Goal: Find specific page/section: Find specific page/section

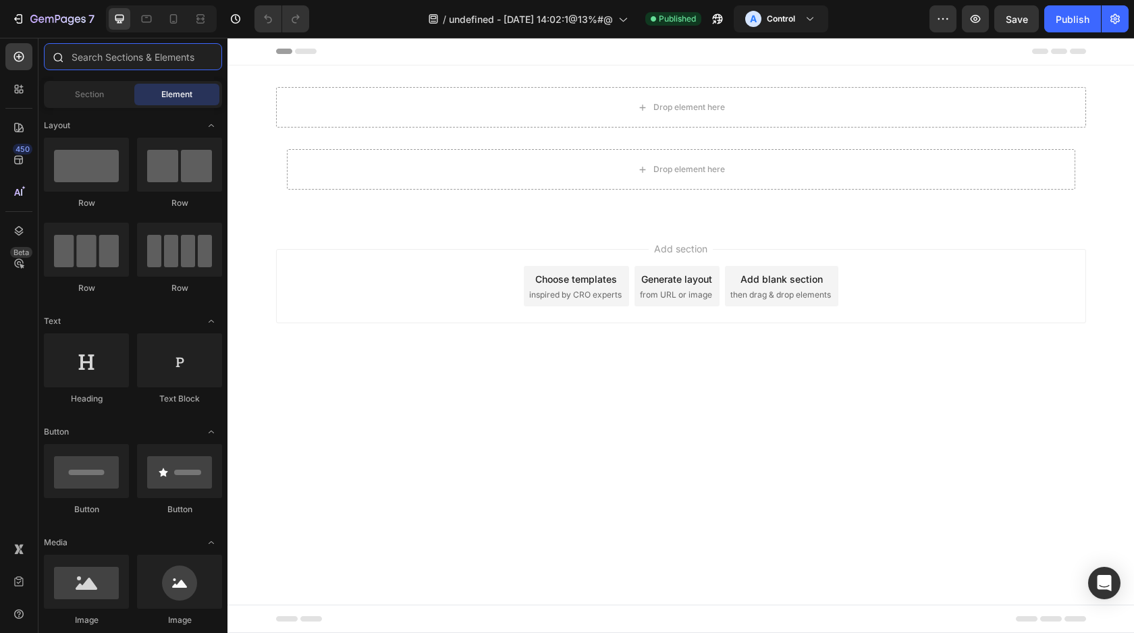
click at [109, 50] on input "text" at bounding box center [133, 56] width 178 height 27
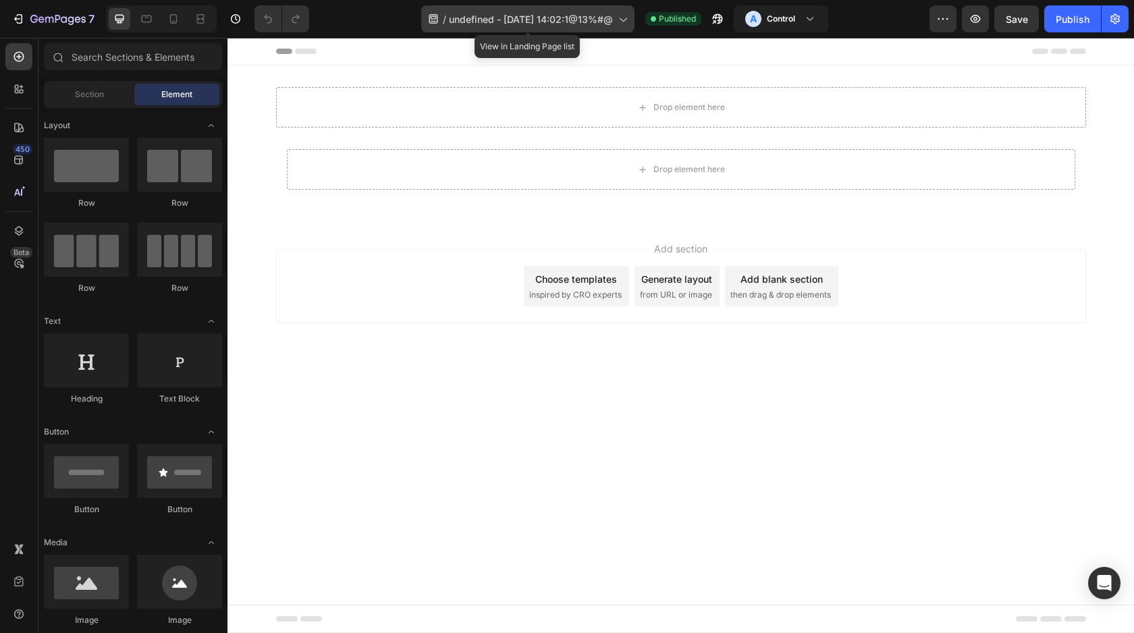
click at [521, 28] on div "/ undefined - [DATE] 14:02:1@13%#@" at bounding box center [527, 18] width 213 height 27
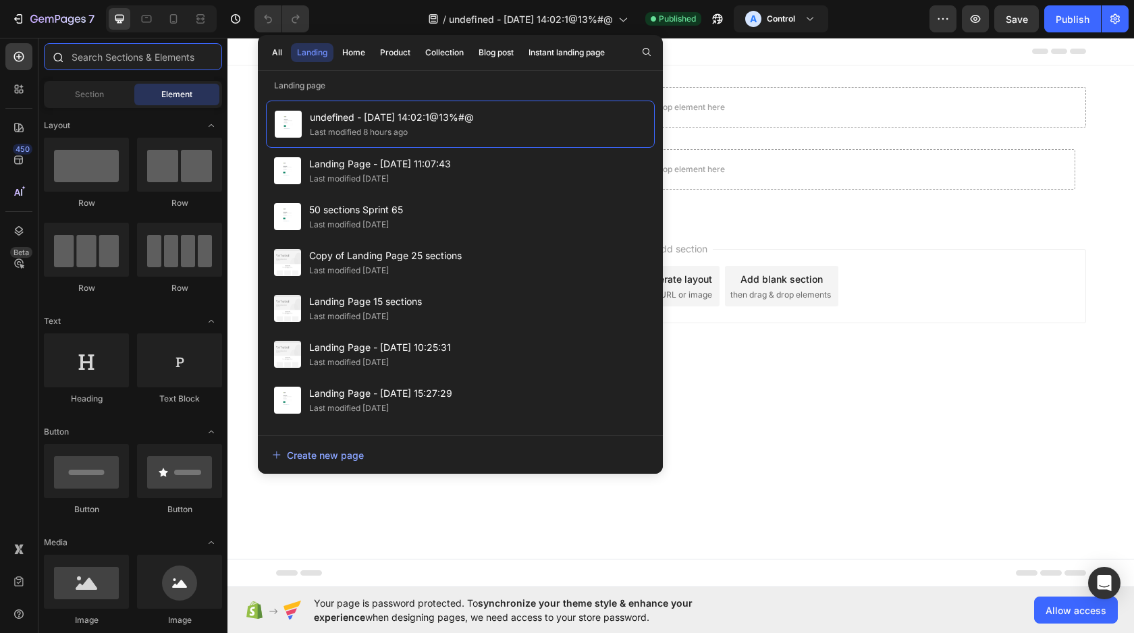
click at [157, 65] on input "text" at bounding box center [133, 56] width 178 height 27
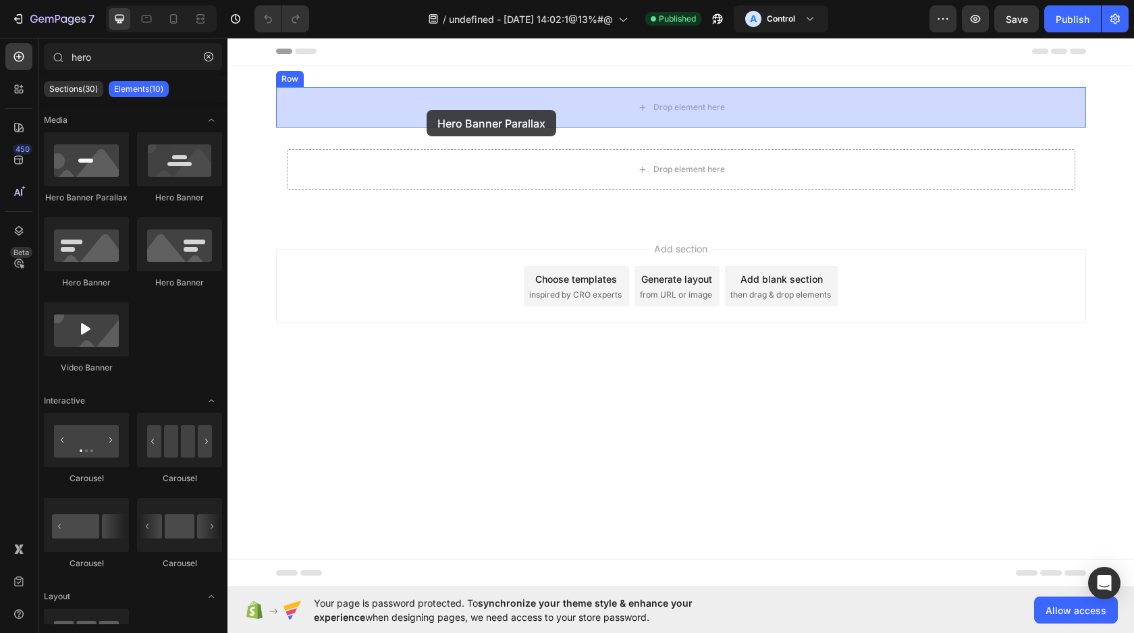
drag, startPoint x: 292, startPoint y: 203, endPoint x: 427, endPoint y: 109, distance: 164.8
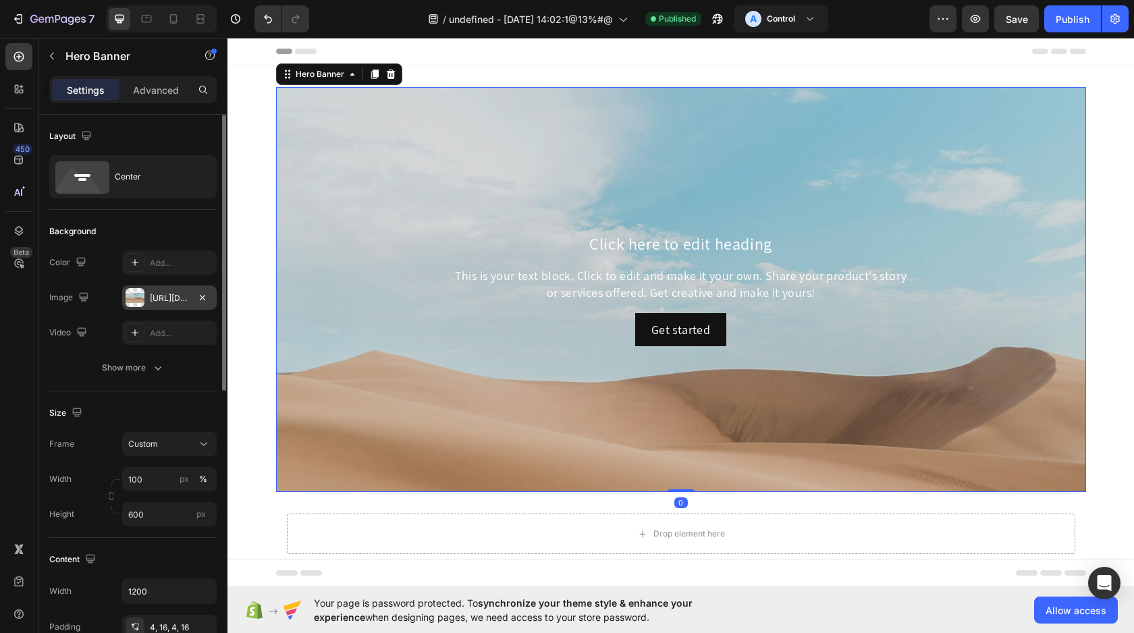
click at [157, 304] on div "[URL][DOMAIN_NAME]" at bounding box center [169, 298] width 39 height 12
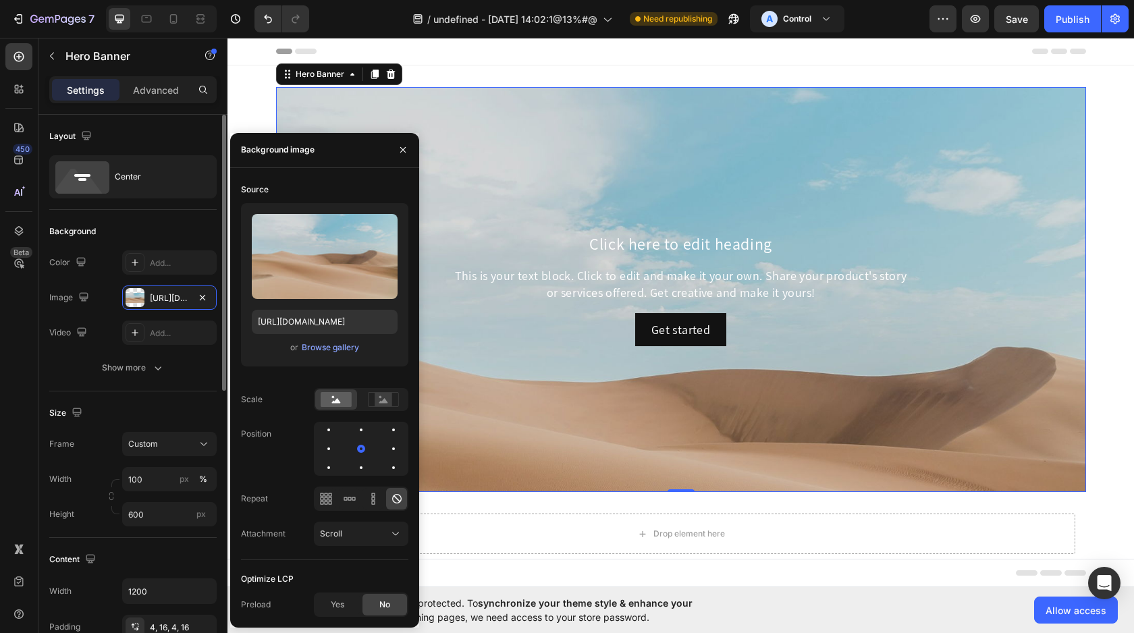
click at [198, 284] on div "The changes might be hidden by the video. Color Add... Image [URL][DOMAIN_NAME]…" at bounding box center [132, 297] width 167 height 95
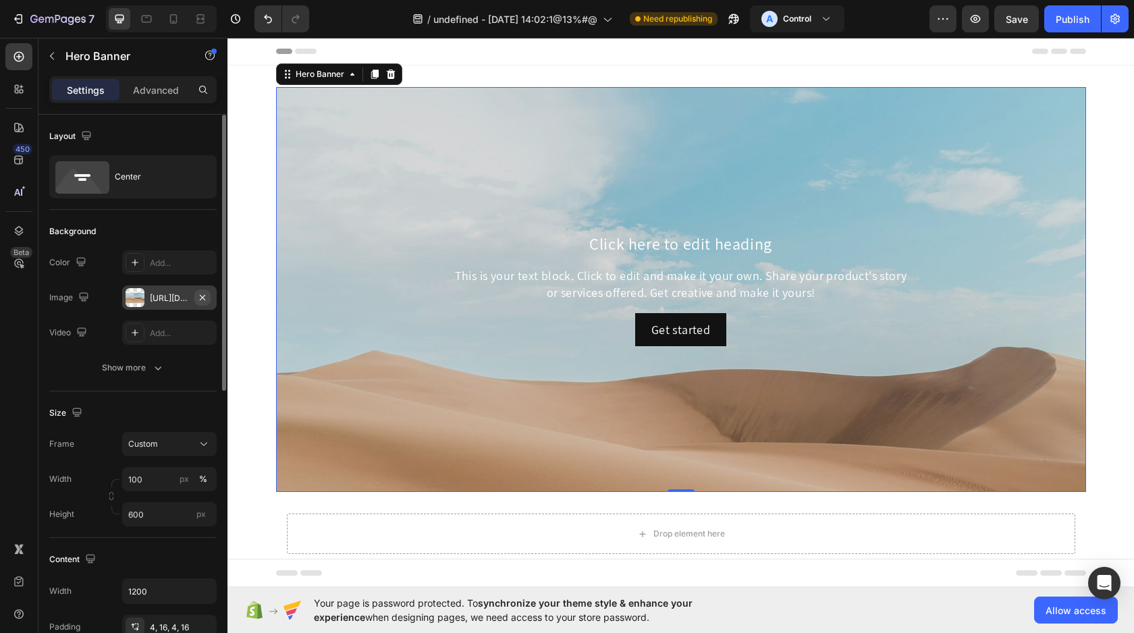
click at [203, 303] on button "button" at bounding box center [202, 298] width 16 height 16
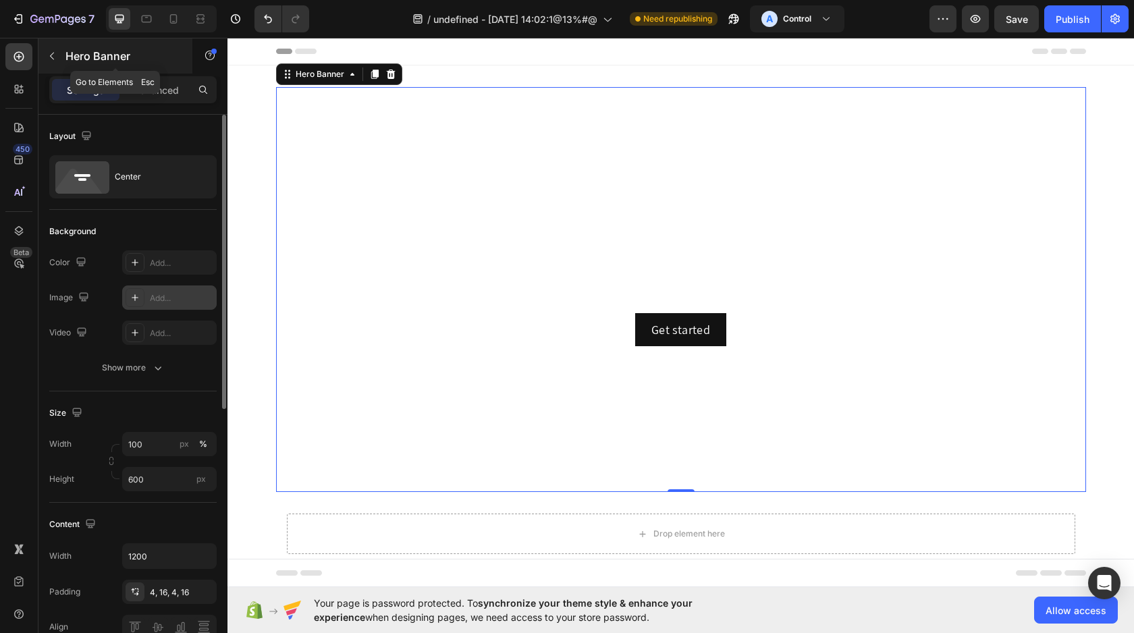
click at [60, 63] on button "button" at bounding box center [52, 56] width 22 height 22
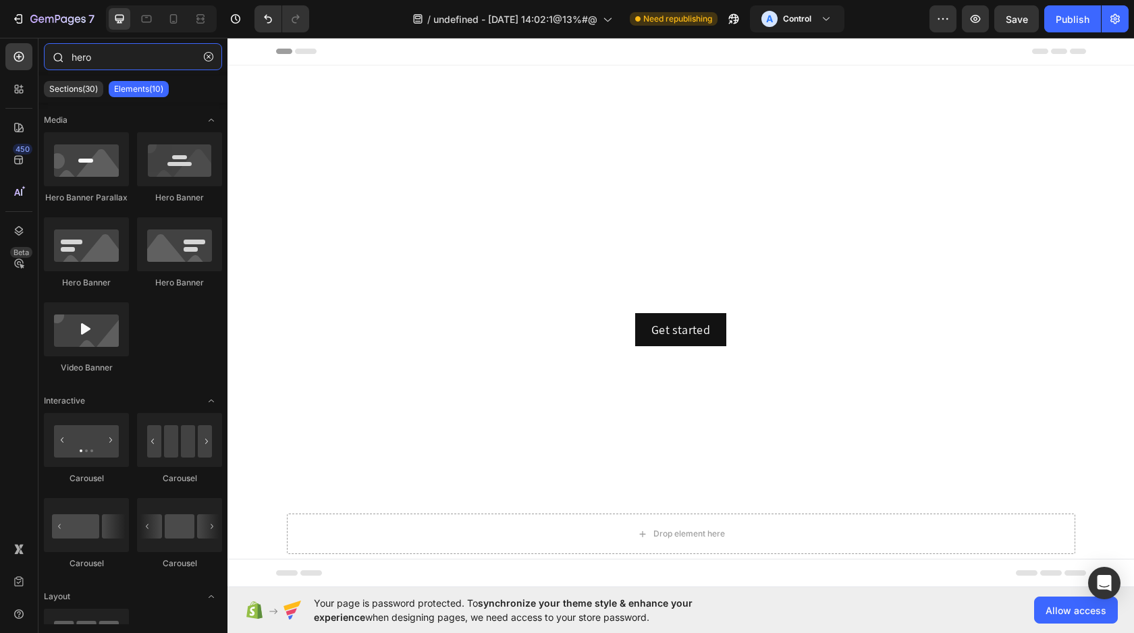
click at [104, 63] on input "hero" at bounding box center [133, 56] width 178 height 27
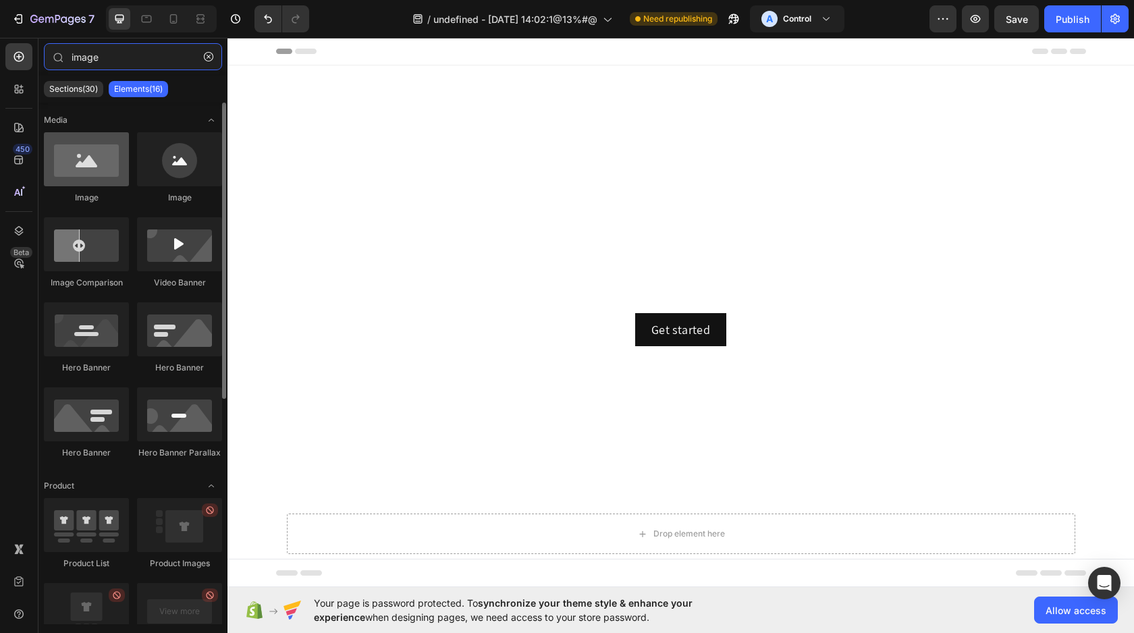
type input "image"
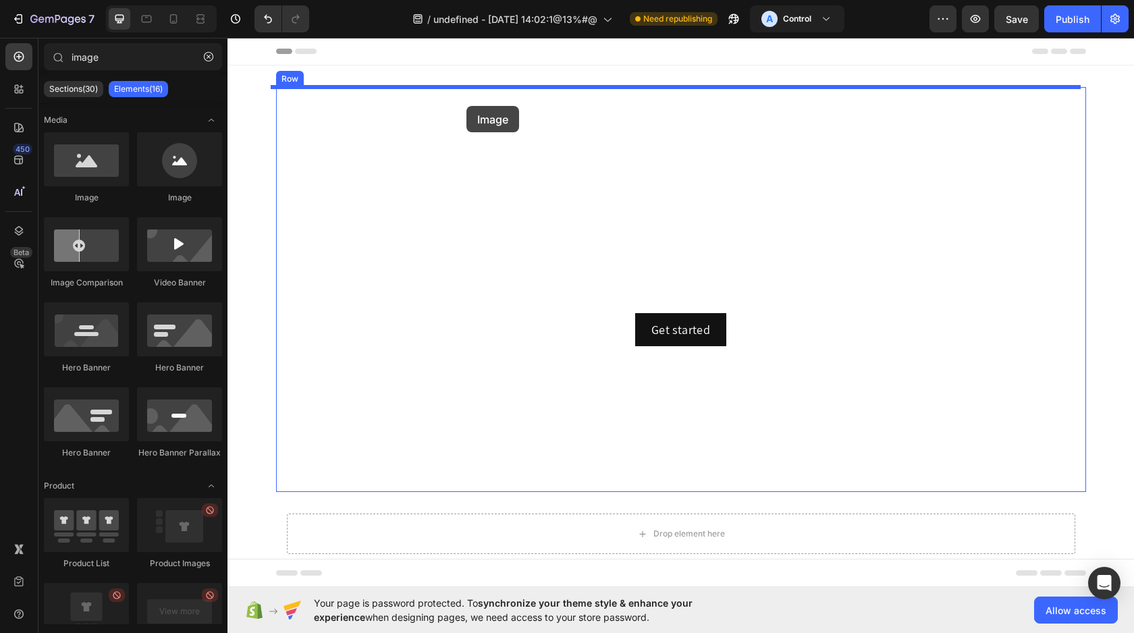
drag, startPoint x: 306, startPoint y: 221, endPoint x: 466, endPoint y: 104, distance: 198.1
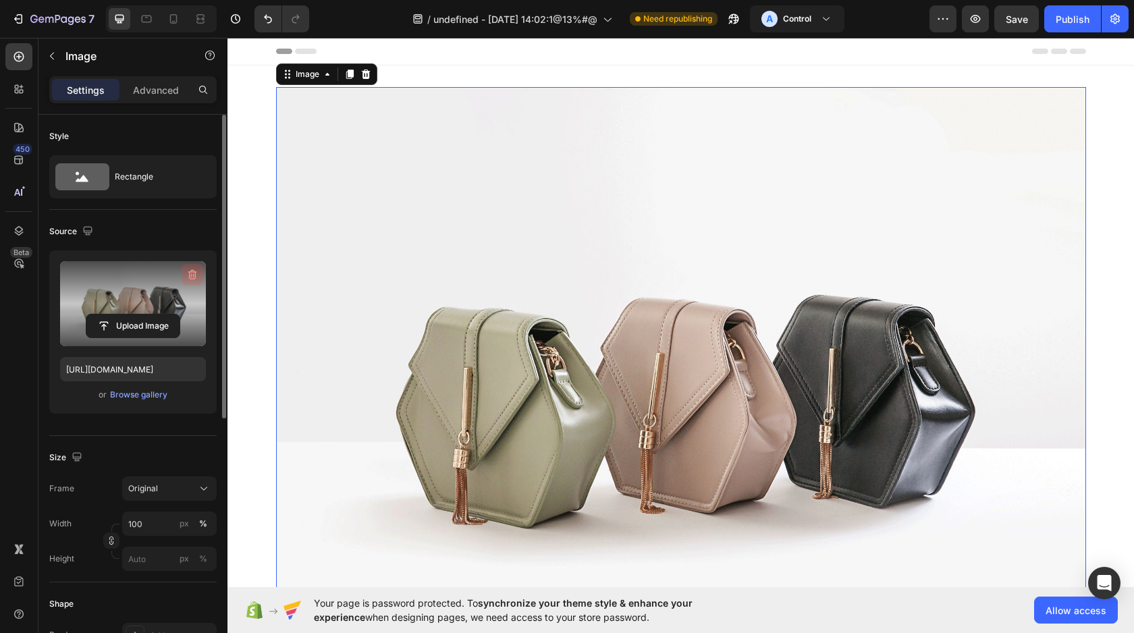
click at [195, 269] on icon "button" at bounding box center [193, 275] width 14 height 14
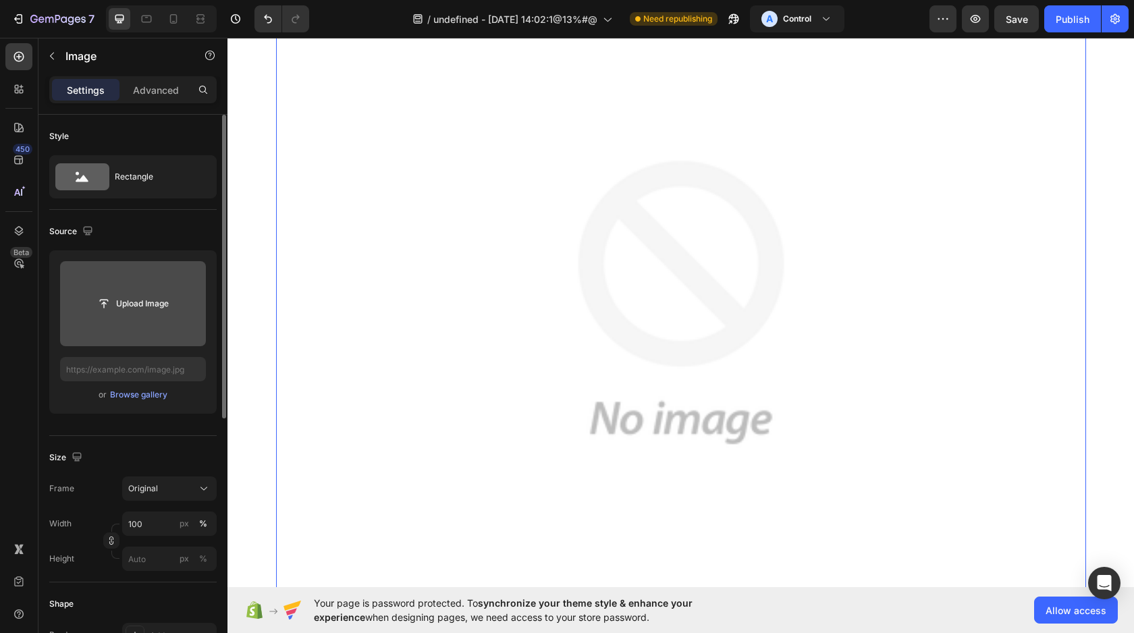
scroll to position [215, 0]
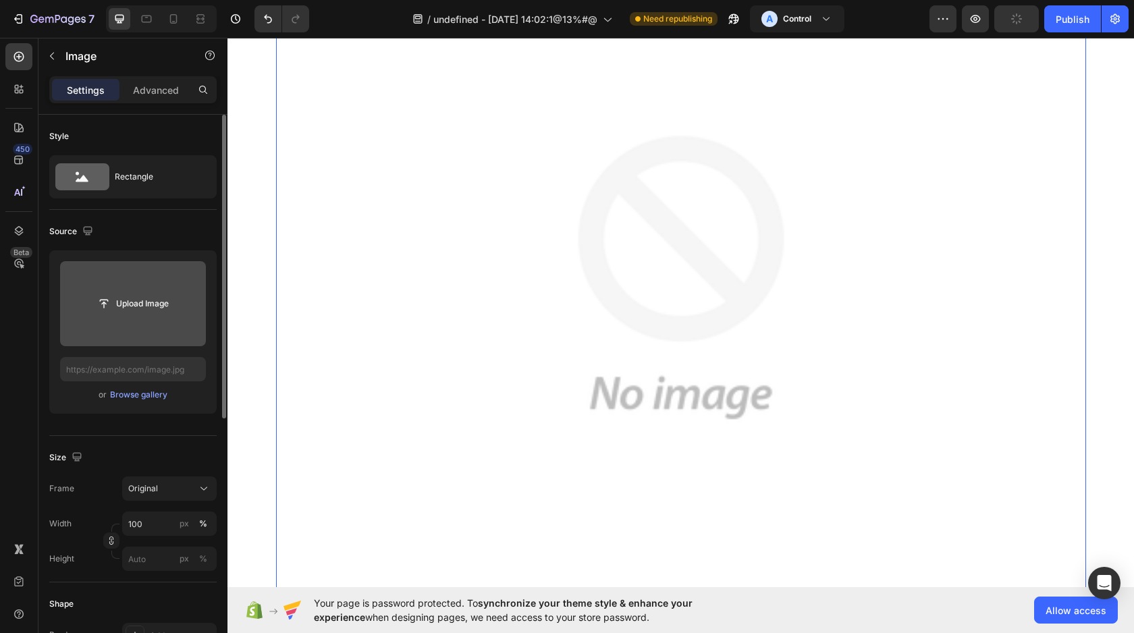
click at [575, 304] on img at bounding box center [681, 277] width 810 height 810
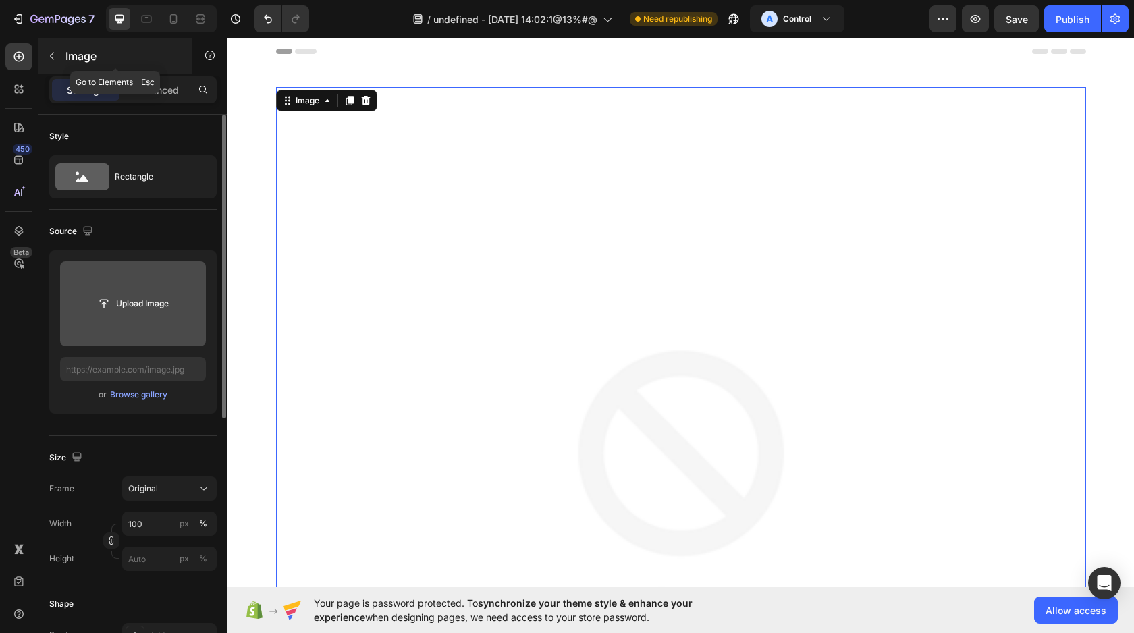
click at [86, 72] on div "Image" at bounding box center [115, 55] width 154 height 35
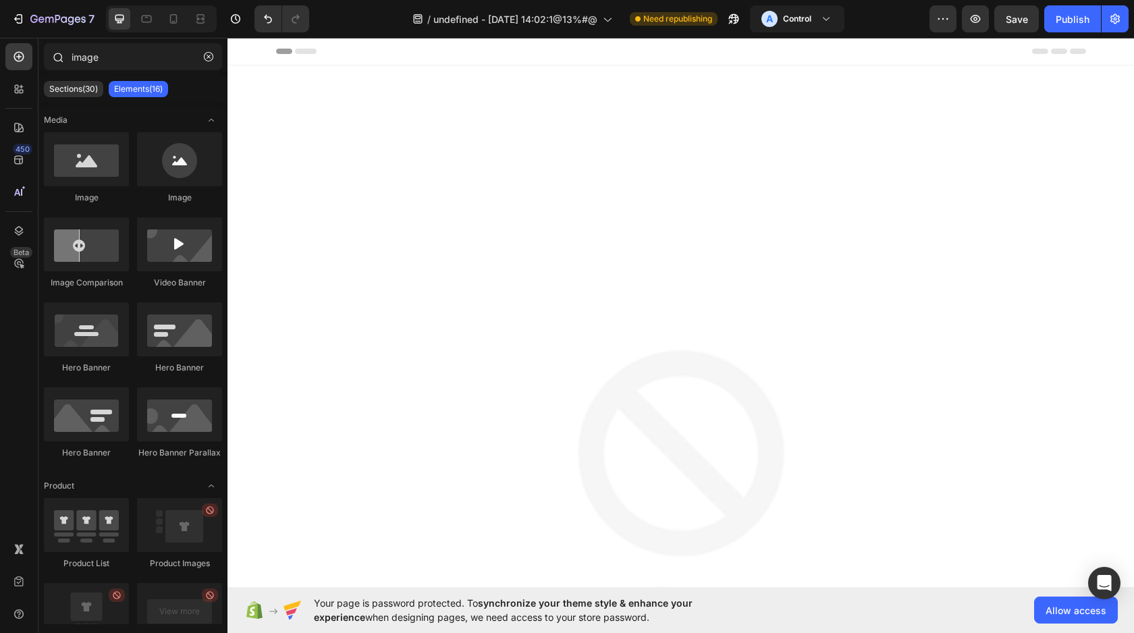
click at [102, 72] on div "image" at bounding box center [132, 59] width 189 height 32
click at [117, 67] on input "image" at bounding box center [133, 56] width 178 height 27
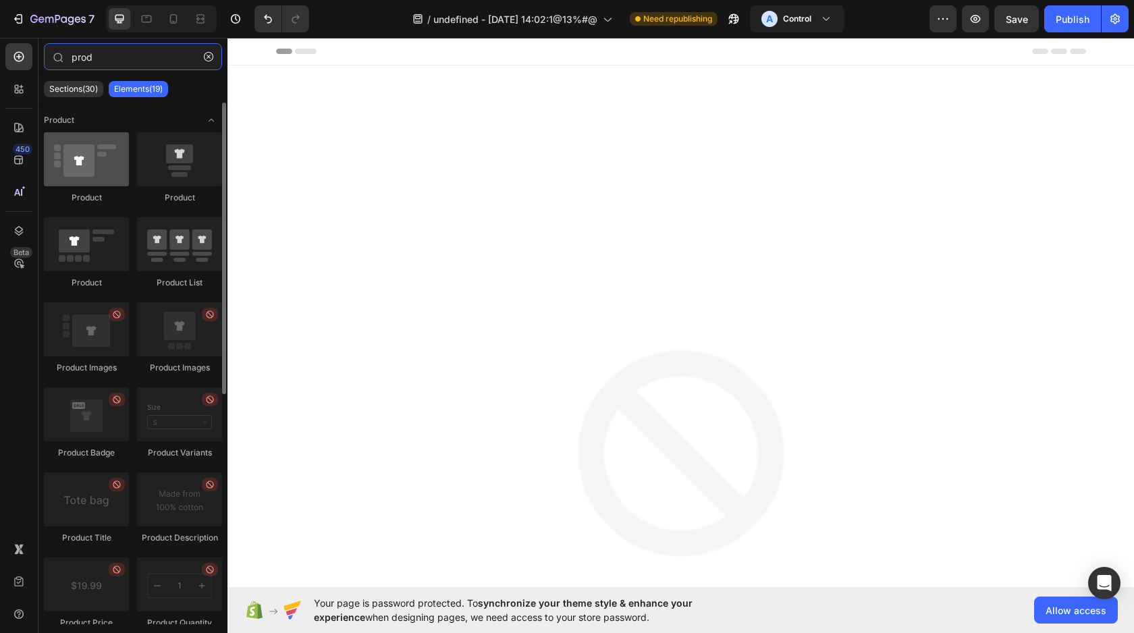
type input "prod"
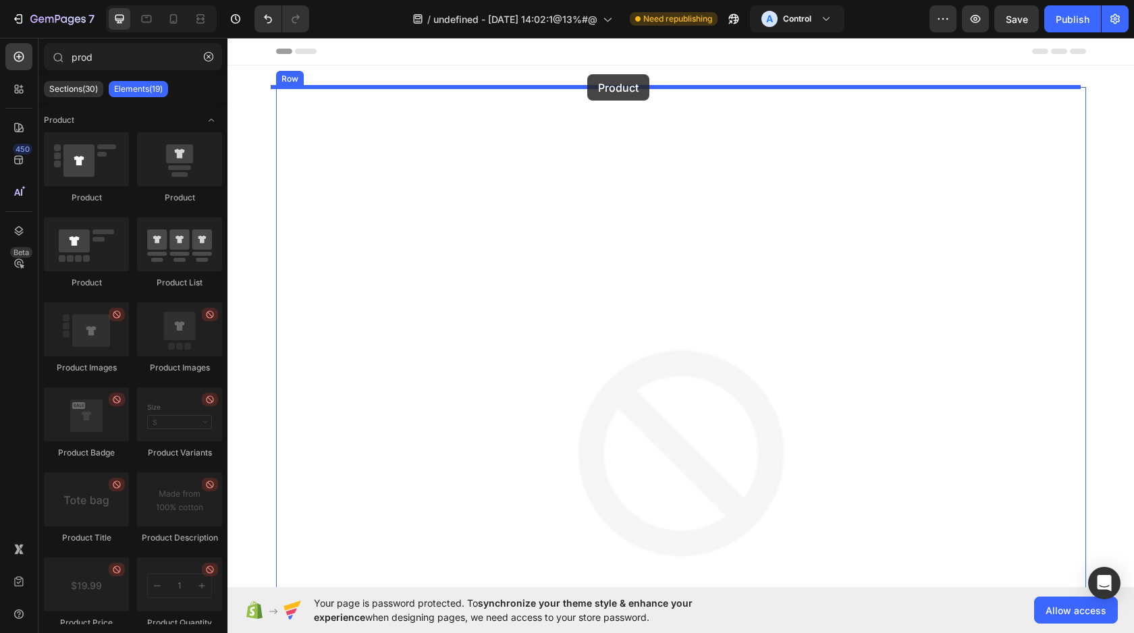
drag, startPoint x: 298, startPoint y: 214, endPoint x: 585, endPoint y: 80, distance: 316.2
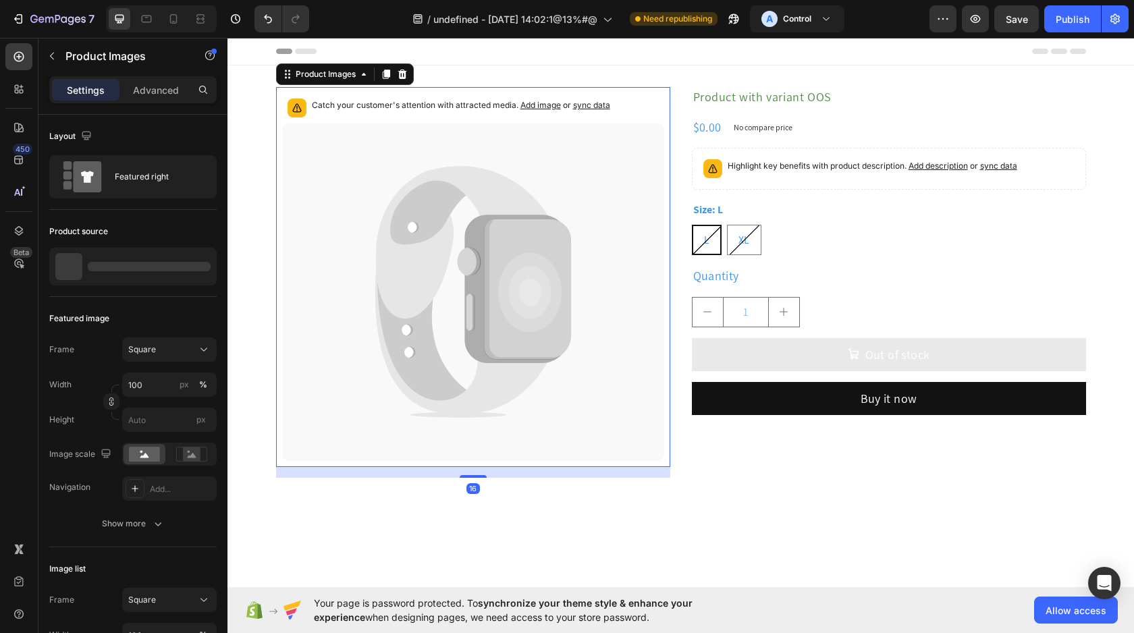
click at [451, 260] on icon at bounding box center [473, 292] width 382 height 338
click at [485, 279] on icon at bounding box center [527, 289] width 87 height 140
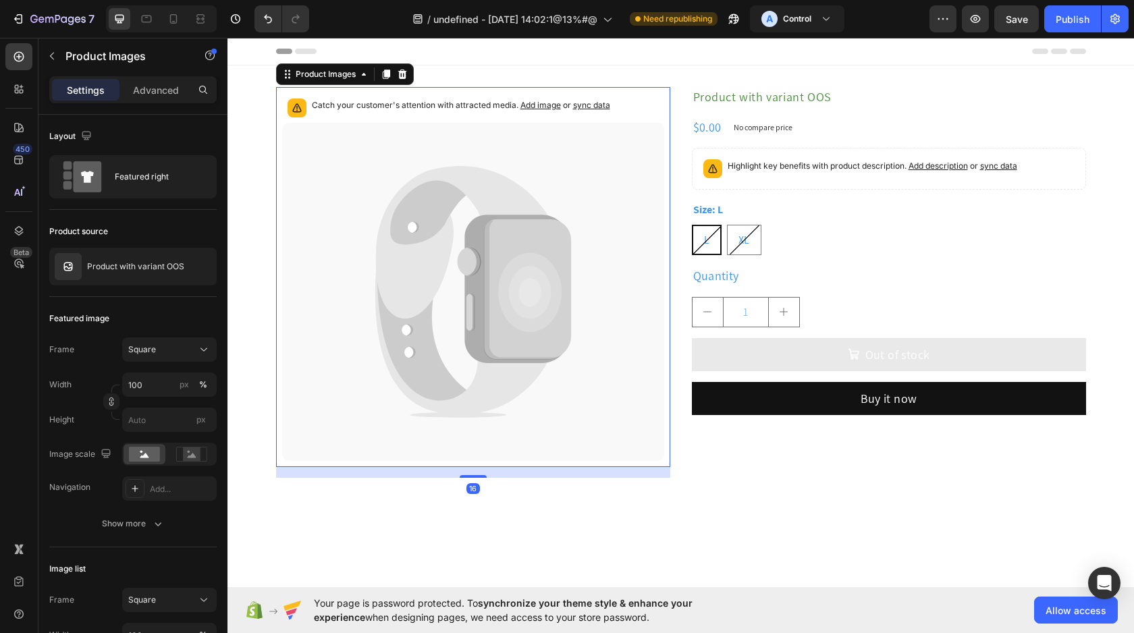
click at [485, 290] on icon at bounding box center [527, 289] width 87 height 140
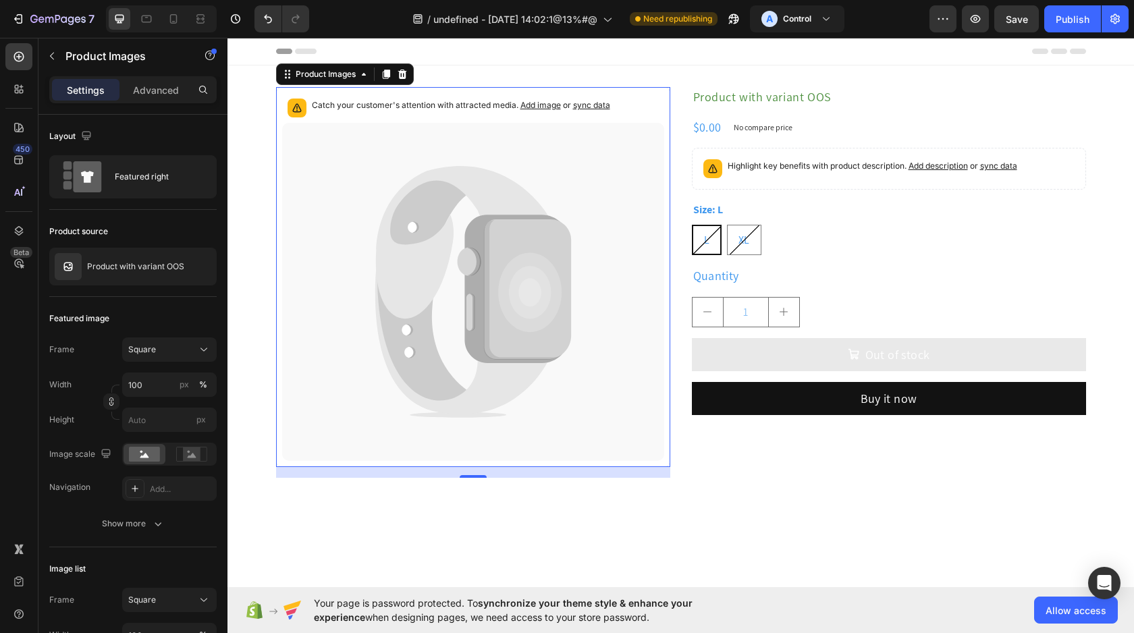
click at [554, 231] on icon at bounding box center [527, 289] width 87 height 140
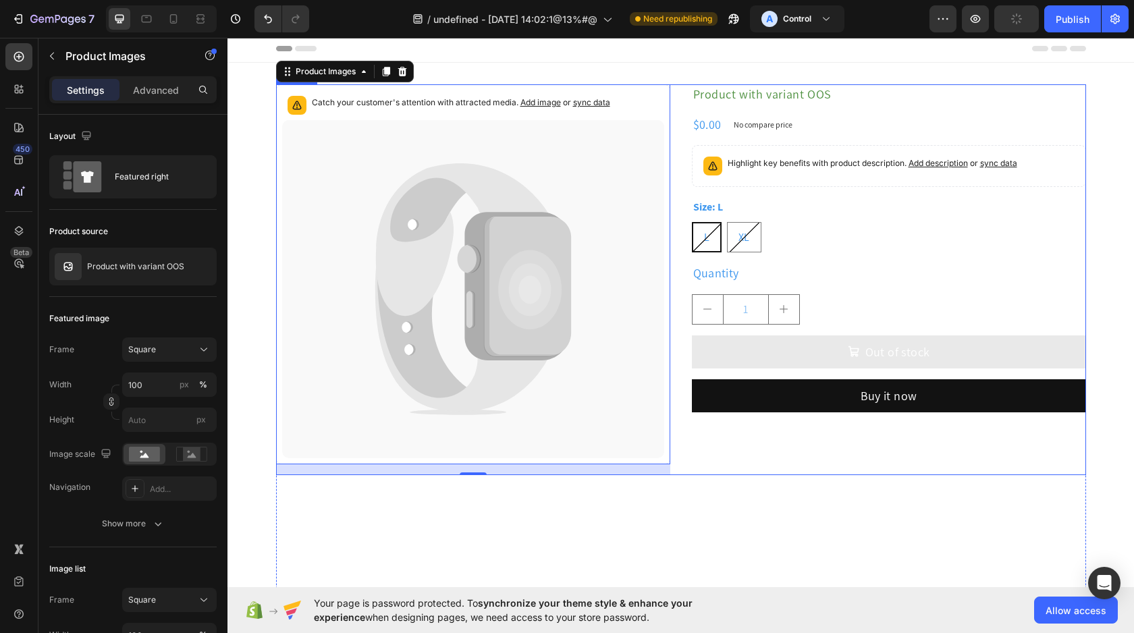
scroll to position [4, 0]
